Goal: Task Accomplishment & Management: Complete application form

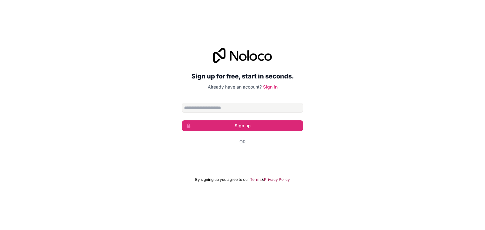
click at [251, 106] on input "Email address" at bounding box center [242, 108] width 121 height 10
type input "**********"
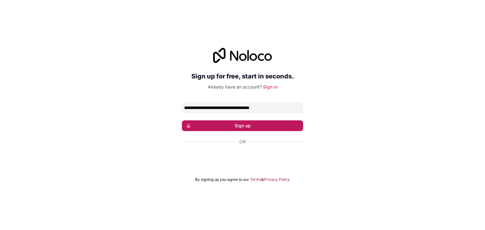
click at [228, 129] on button "Sign up" at bounding box center [242, 125] width 121 height 11
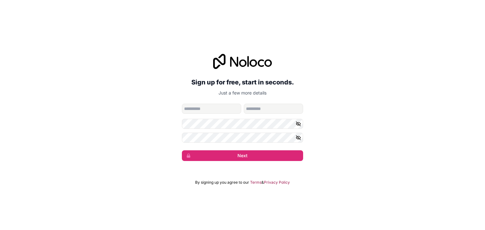
click at [214, 108] on input "given-name" at bounding box center [211, 109] width 59 height 10
type input "********"
type input "**********"
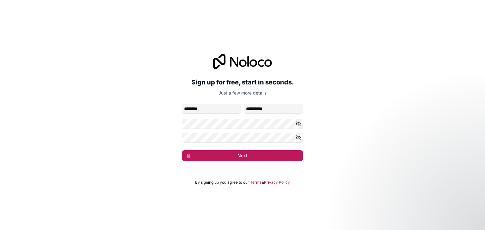
click at [211, 153] on button "Next" at bounding box center [242, 155] width 121 height 11
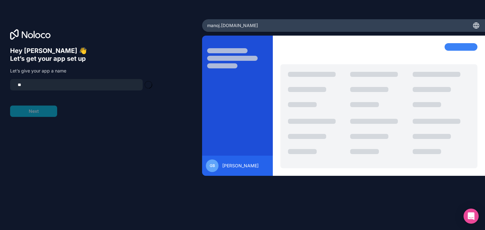
type input "*"
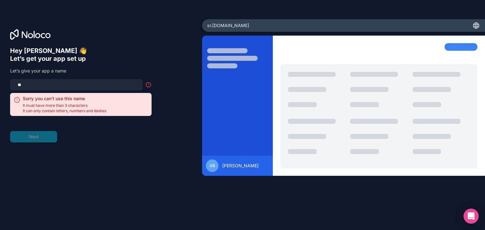
type input "*"
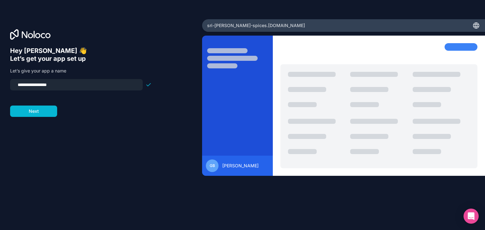
type input "**********"
click at [30, 114] on button "Next" at bounding box center [33, 111] width 47 height 11
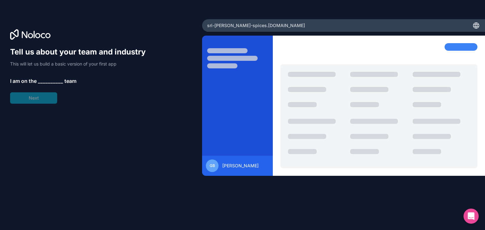
click at [53, 82] on span "__________" at bounding box center [50, 81] width 25 height 8
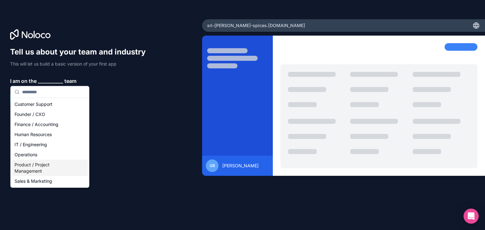
click at [34, 166] on div "Product / Project Management" at bounding box center [50, 168] width 76 height 16
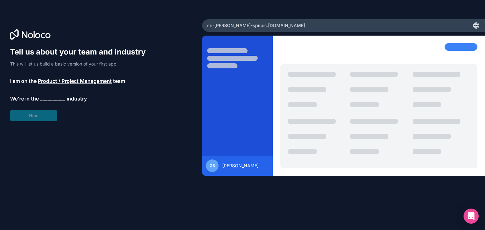
click at [52, 98] on span "__________" at bounding box center [52, 99] width 25 height 8
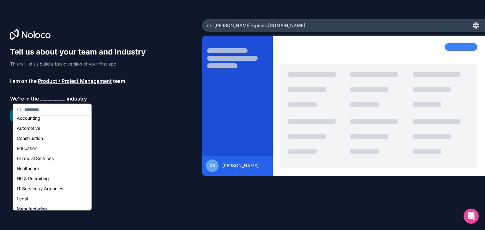
scroll to position [130, 0]
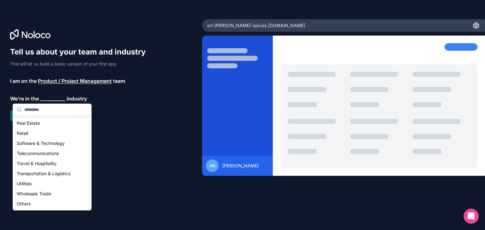
click at [32, 194] on div "Wholesale Trade" at bounding box center [52, 194] width 76 height 10
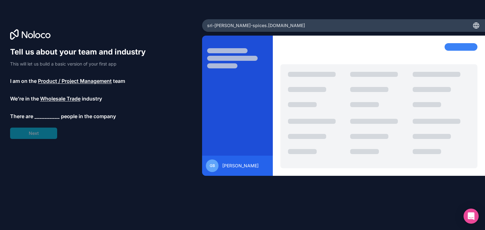
click at [51, 117] on span "__________" at bounding box center [46, 117] width 25 height 8
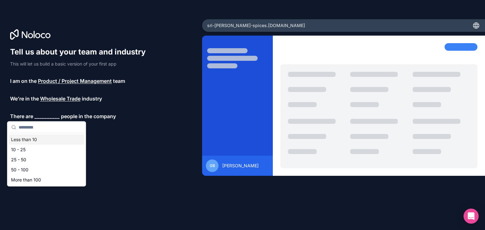
click at [40, 138] on div "Less than 10" at bounding box center [47, 140] width 76 height 10
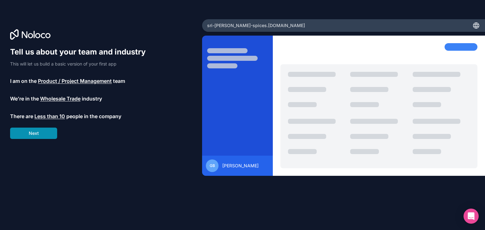
click at [35, 130] on button "Next" at bounding box center [33, 133] width 47 height 11
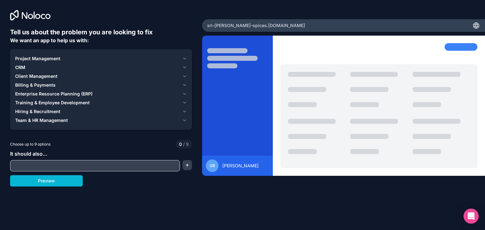
click at [184, 59] on icon "button" at bounding box center [184, 58] width 3 height 1
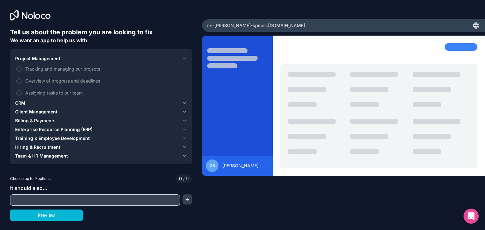
click at [184, 59] on icon "button" at bounding box center [184, 58] width 3 height 1
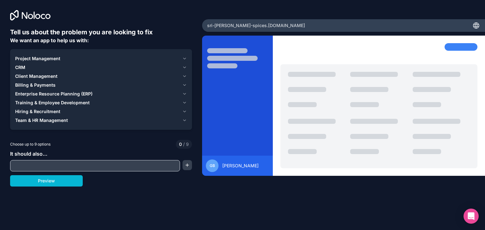
click at [184, 67] on icon "button" at bounding box center [184, 67] width 5 height 5
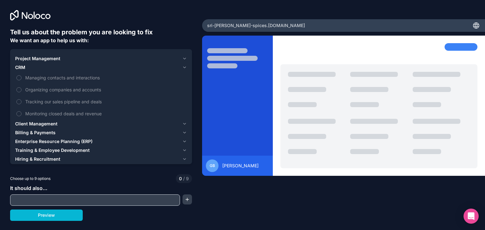
click at [184, 67] on icon "button" at bounding box center [184, 67] width 5 height 5
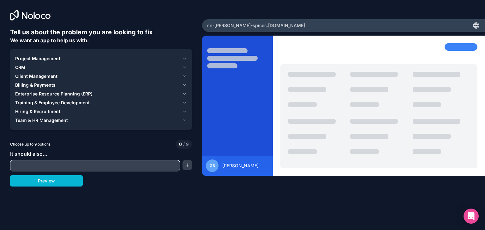
click at [183, 94] on icon "button" at bounding box center [184, 93] width 5 height 5
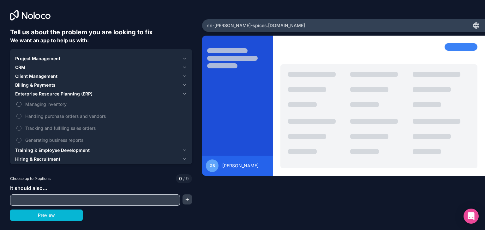
click at [18, 105] on button "Managing inventory" at bounding box center [18, 104] width 5 height 5
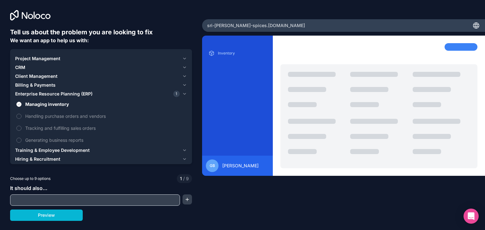
click at [49, 199] on input "text" at bounding box center [95, 200] width 167 height 9
click at [37, 215] on button "Preview" at bounding box center [46, 215] width 73 height 11
click at [35, 128] on span "Tracking and fulfilling sales orders" at bounding box center [105, 128] width 160 height 7
click at [21, 128] on button "Tracking and fulfilling sales orders" at bounding box center [18, 128] width 5 height 5
click at [40, 141] on span "Generating business reports" at bounding box center [105, 140] width 160 height 7
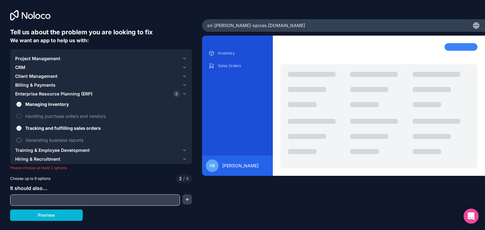
click at [21, 141] on button "Generating business reports" at bounding box center [18, 140] width 5 height 5
click at [64, 116] on span "Handling purchase orders and vendors" at bounding box center [105, 116] width 160 height 7
click at [21, 116] on button "Handling purchase orders and vendors" at bounding box center [18, 116] width 5 height 5
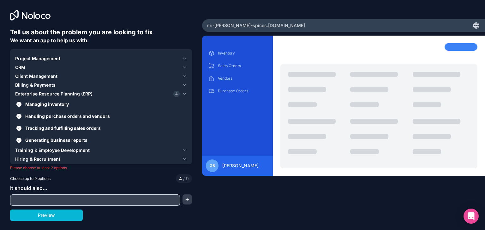
click at [48, 222] on div "Tell us about the problem you are looking to fix We want an app to help us with…" at bounding box center [242, 115] width 485 height 230
click at [51, 219] on button "Preview" at bounding box center [46, 215] width 73 height 11
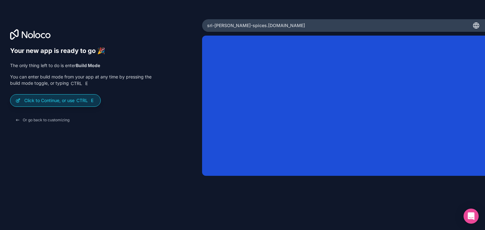
click at [62, 101] on p "Click to Continue, or use Ctrl E" at bounding box center [59, 100] width 71 height 6
